Goal: Navigation & Orientation: Find specific page/section

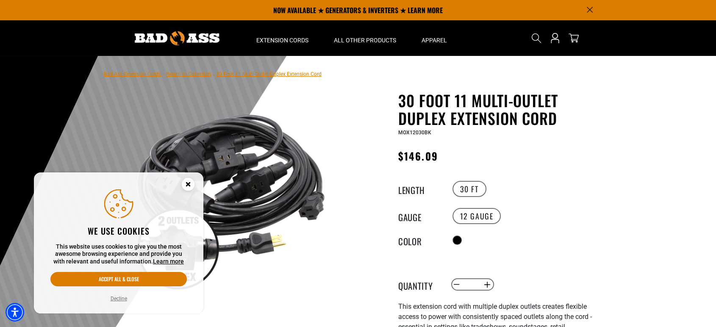
click at [184, 186] on circle "Close this option" at bounding box center [188, 184] width 13 height 13
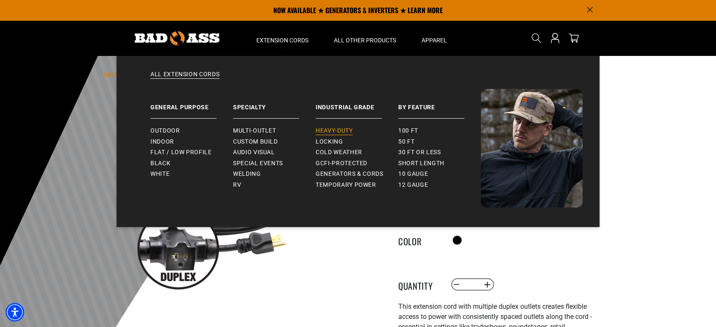
click at [346, 131] on span "Heavy-Duty" at bounding box center [334, 131] width 37 height 8
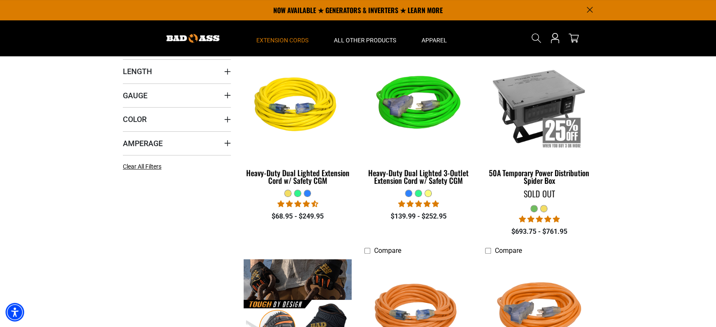
scroll to position [188, 0]
